Goal: Information Seeking & Learning: Learn about a topic

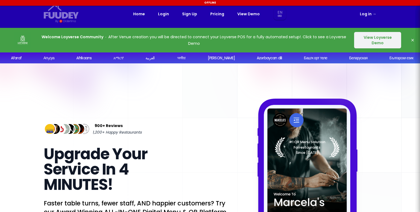
select select "en"
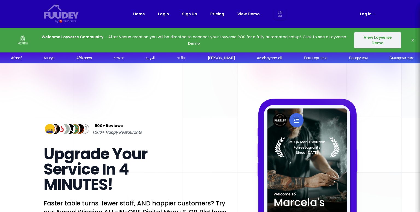
click at [220, 15] on link "Pricing" at bounding box center [217, 14] width 14 height 7
select select "en"
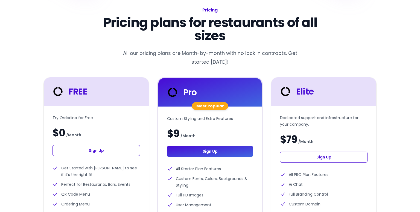
scroll to position [146, 0]
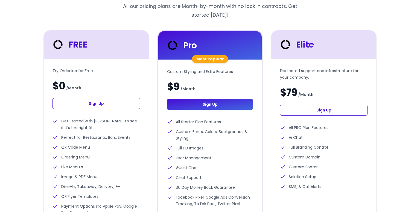
select select "en"
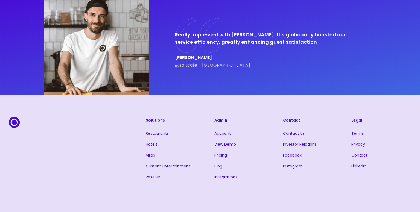
scroll to position [1131, 0]
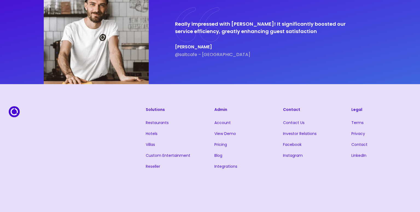
click at [154, 124] on link "Restaurants" at bounding box center [157, 122] width 23 height 5
select select "en"
